Goal: Task Accomplishment & Management: Use online tool/utility

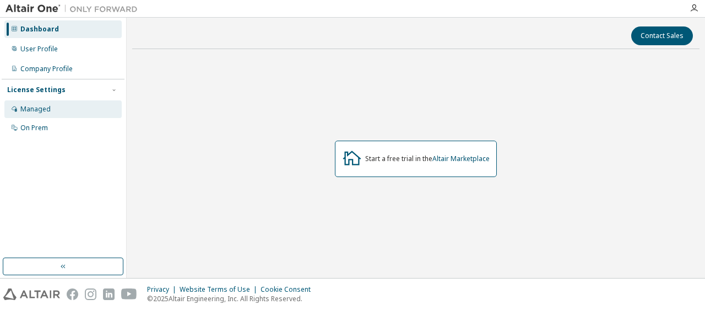
click at [30, 111] on div "Managed" at bounding box center [35, 109] width 30 height 9
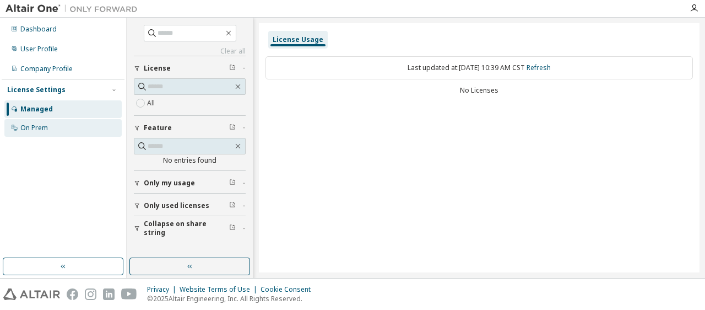
click at [33, 131] on div "On Prem" at bounding box center [34, 127] width 28 height 9
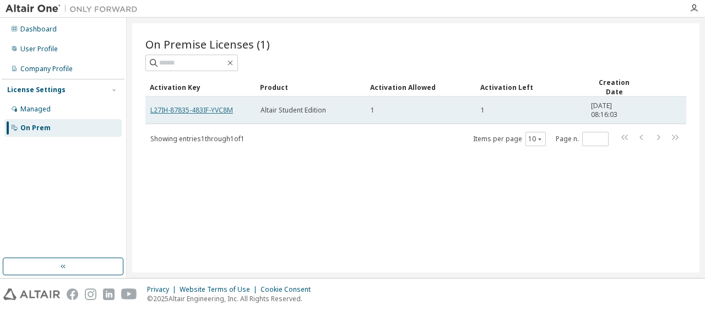
click at [215, 110] on link "L27IH-87835-483IF-YVC8M" at bounding box center [191, 109] width 83 height 9
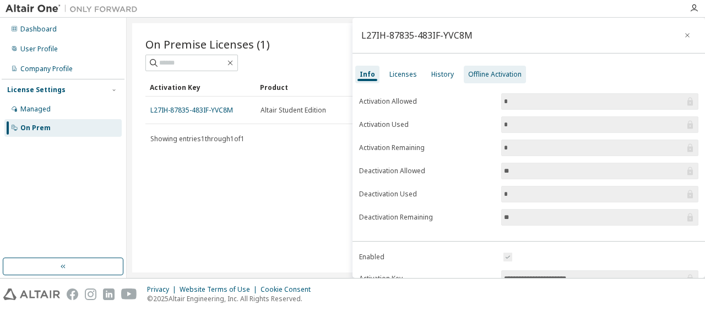
click at [477, 71] on div "Offline Activation" at bounding box center [494, 74] width 53 height 9
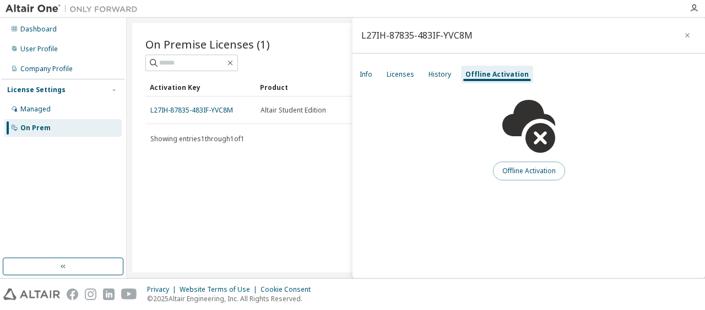
click at [509, 169] on button "Offline Activation" at bounding box center [529, 170] width 72 height 19
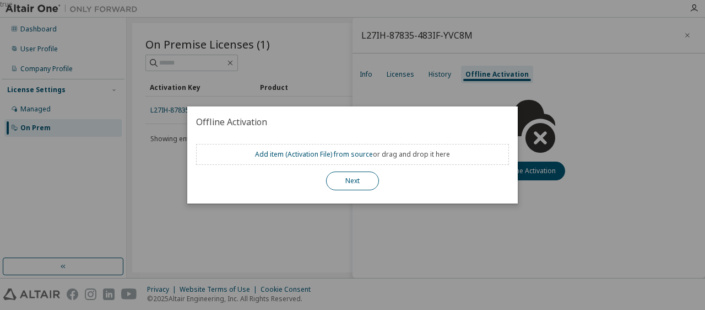
click at [348, 189] on button "Next" at bounding box center [352, 180] width 53 height 19
click at [352, 181] on button "Next" at bounding box center [352, 180] width 53 height 19
click at [393, 242] on div "true" at bounding box center [352, 155] width 705 height 310
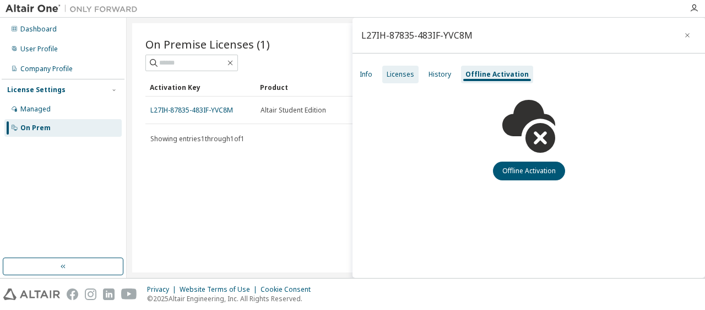
click at [411, 74] on div "Licenses" at bounding box center [401, 74] width 28 height 9
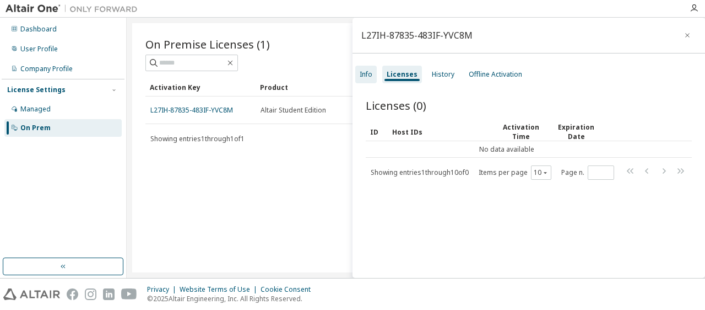
click at [373, 78] on div "Info" at bounding box center [365, 75] width 21 height 18
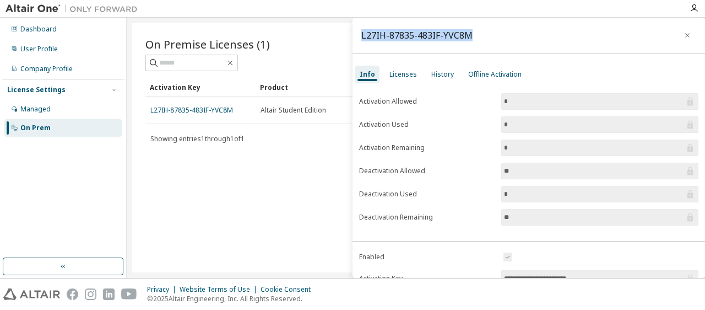
drag, startPoint x: 479, startPoint y: 37, endPoint x: 357, endPoint y: 38, distance: 121.8
click at [357, 38] on div "L27IH-87835-483IF-YVC8M" at bounding box center [529, 36] width 353 height 36
copy div "L27IH-87835-483IF-YVC8M"
click at [692, 8] on icon "button" at bounding box center [694, 8] width 9 height 9
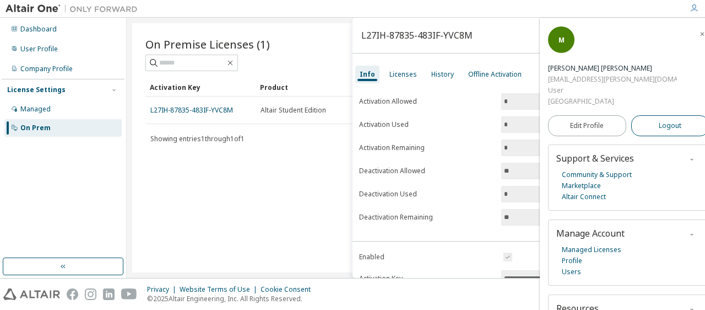
click at [660, 120] on span "Logout" at bounding box center [670, 125] width 23 height 11
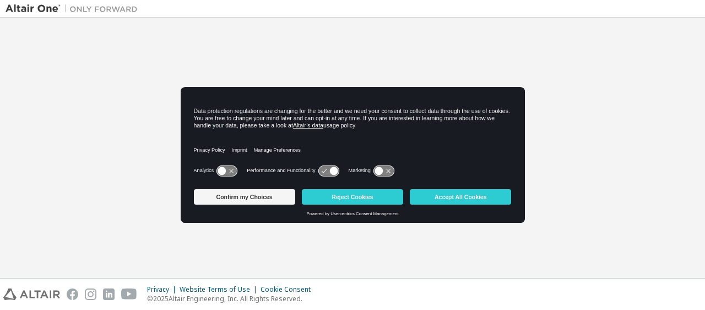
click at [598, 213] on div "Welcome to the Altair One Admin Portal Need Help? Please make sure that you pro…" at bounding box center [353, 147] width 694 height 249
click at [489, 203] on button "Accept All Cookies" at bounding box center [460, 196] width 101 height 15
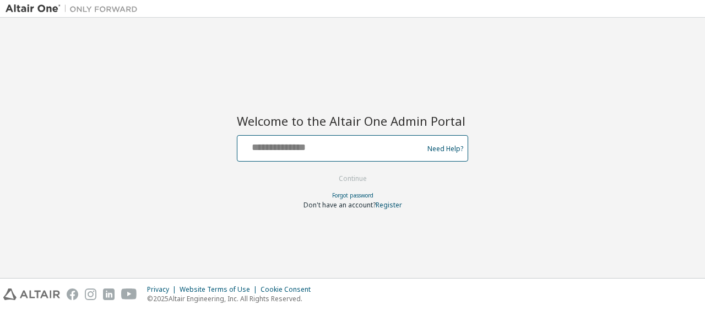
click at [378, 145] on input "text" at bounding box center [332, 146] width 180 height 16
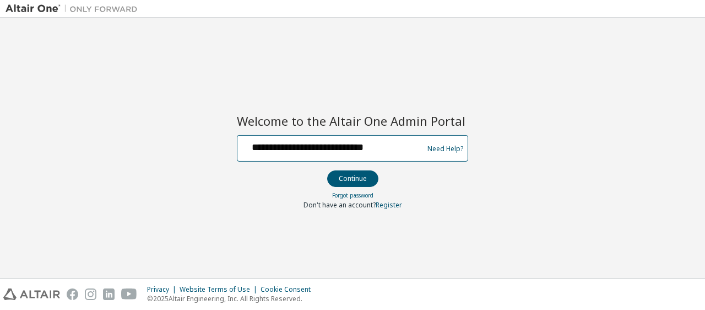
type input "**********"
click at [327, 170] on button "Continue" at bounding box center [352, 178] width 51 height 17
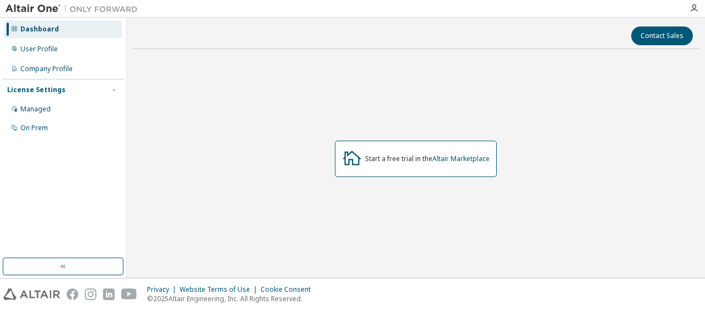
click at [469, 164] on div "Start a free trial in the Altair Marketplace" at bounding box center [416, 159] width 162 height 36
click at [478, 160] on link "Altair Marketplace" at bounding box center [461, 158] width 57 height 9
